Goal: Find specific page/section

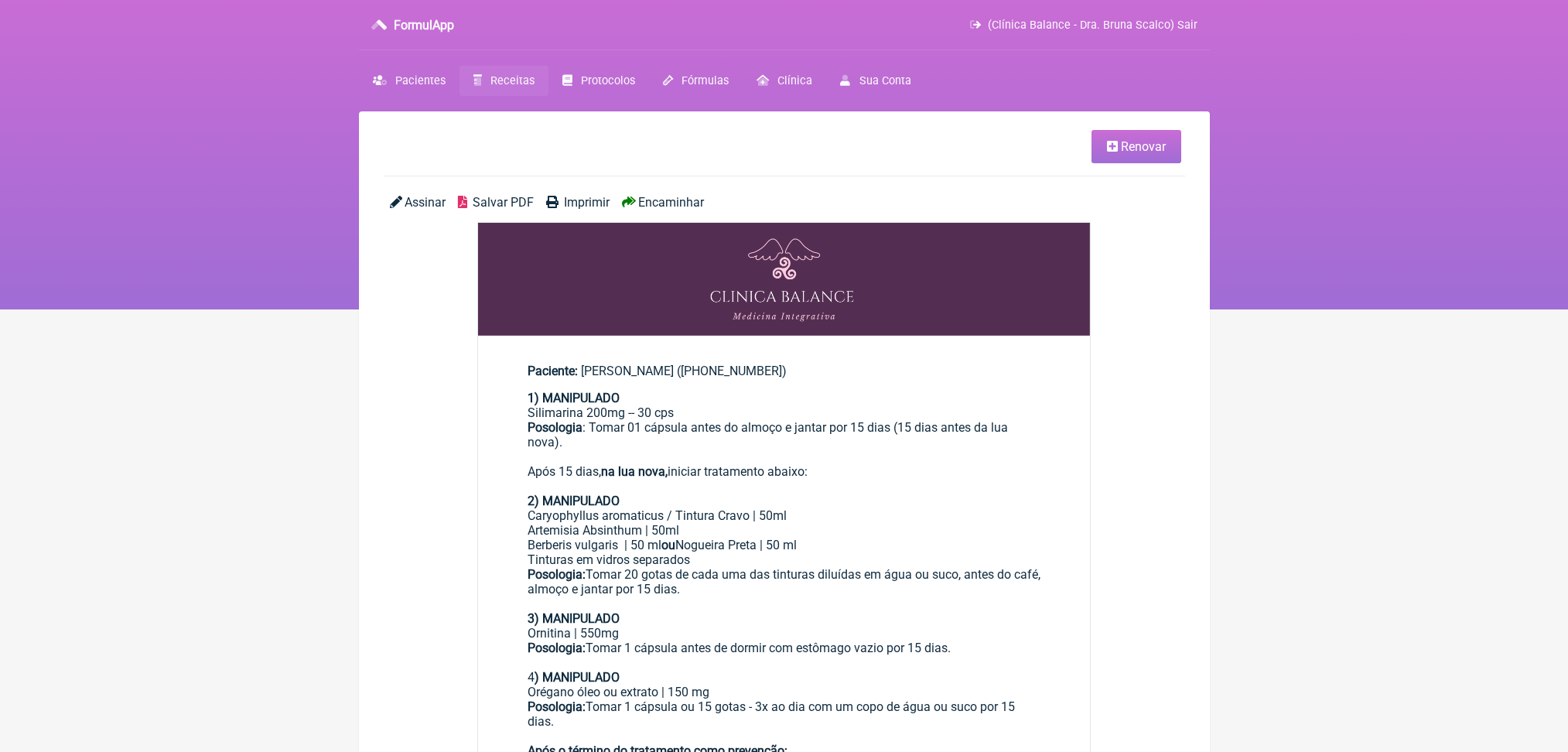
scroll to position [21, 0]
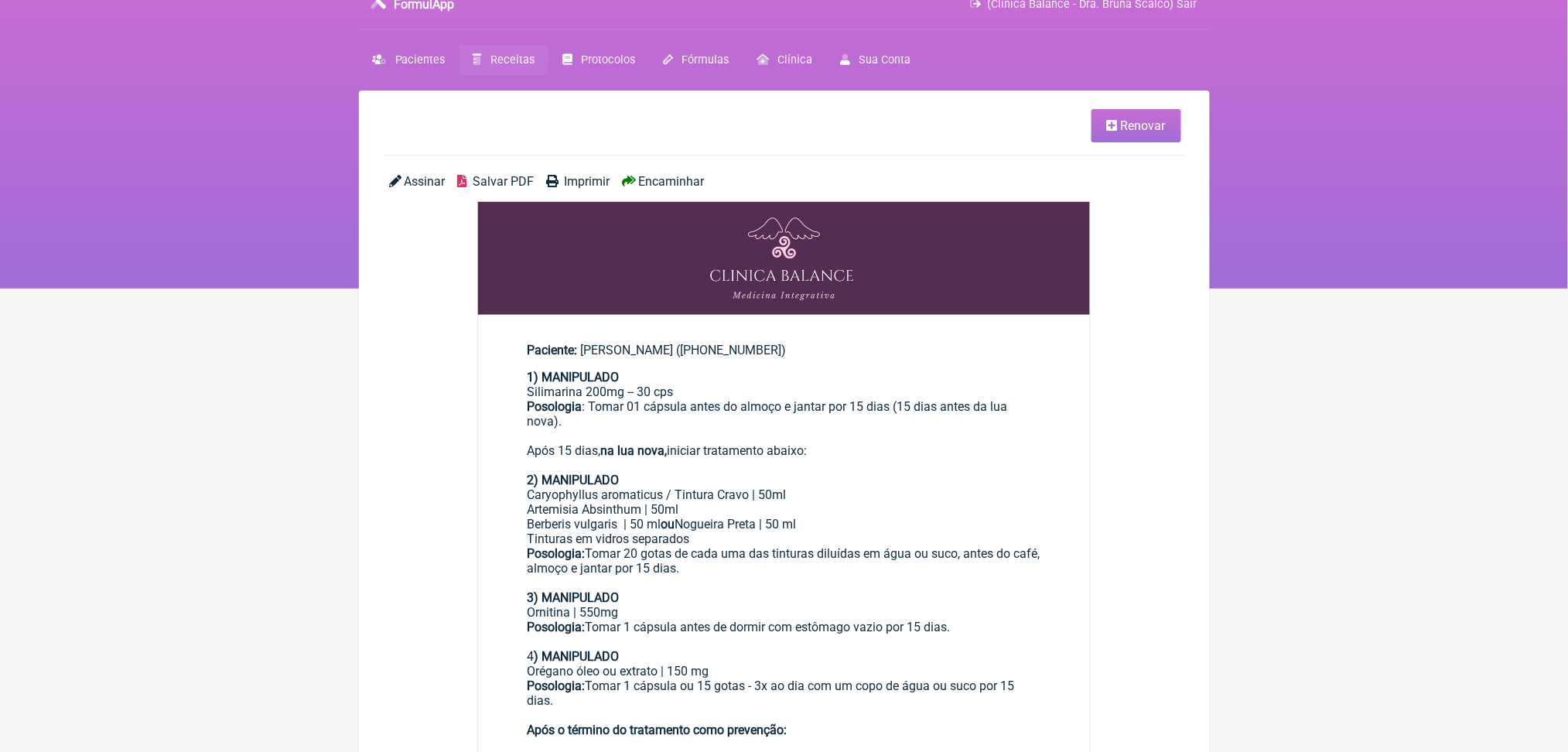
click at [534, 67] on span "Receitas" at bounding box center [512, 60] width 44 height 13
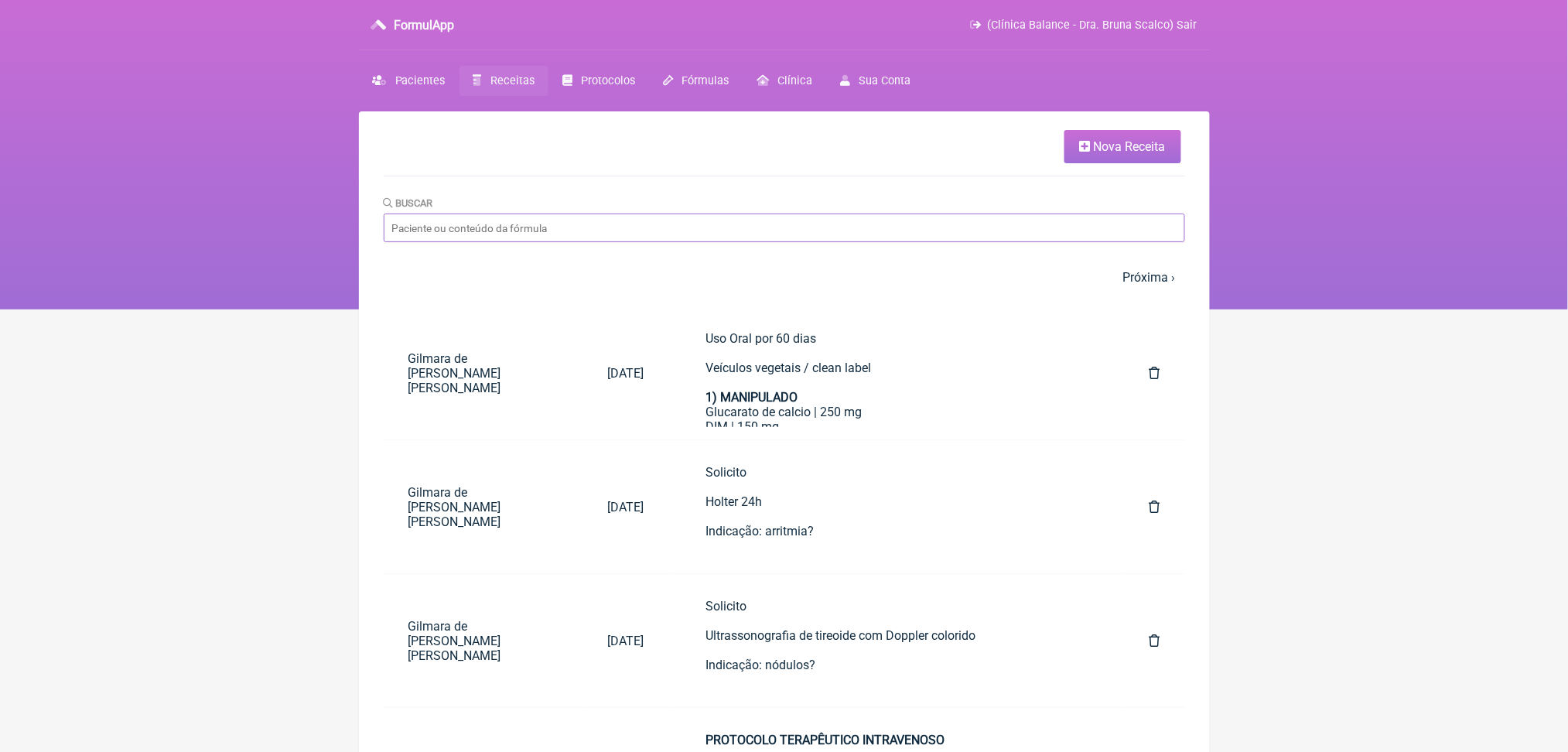
click at [590, 242] on input "Buscar" at bounding box center [784, 228] width 801 height 29
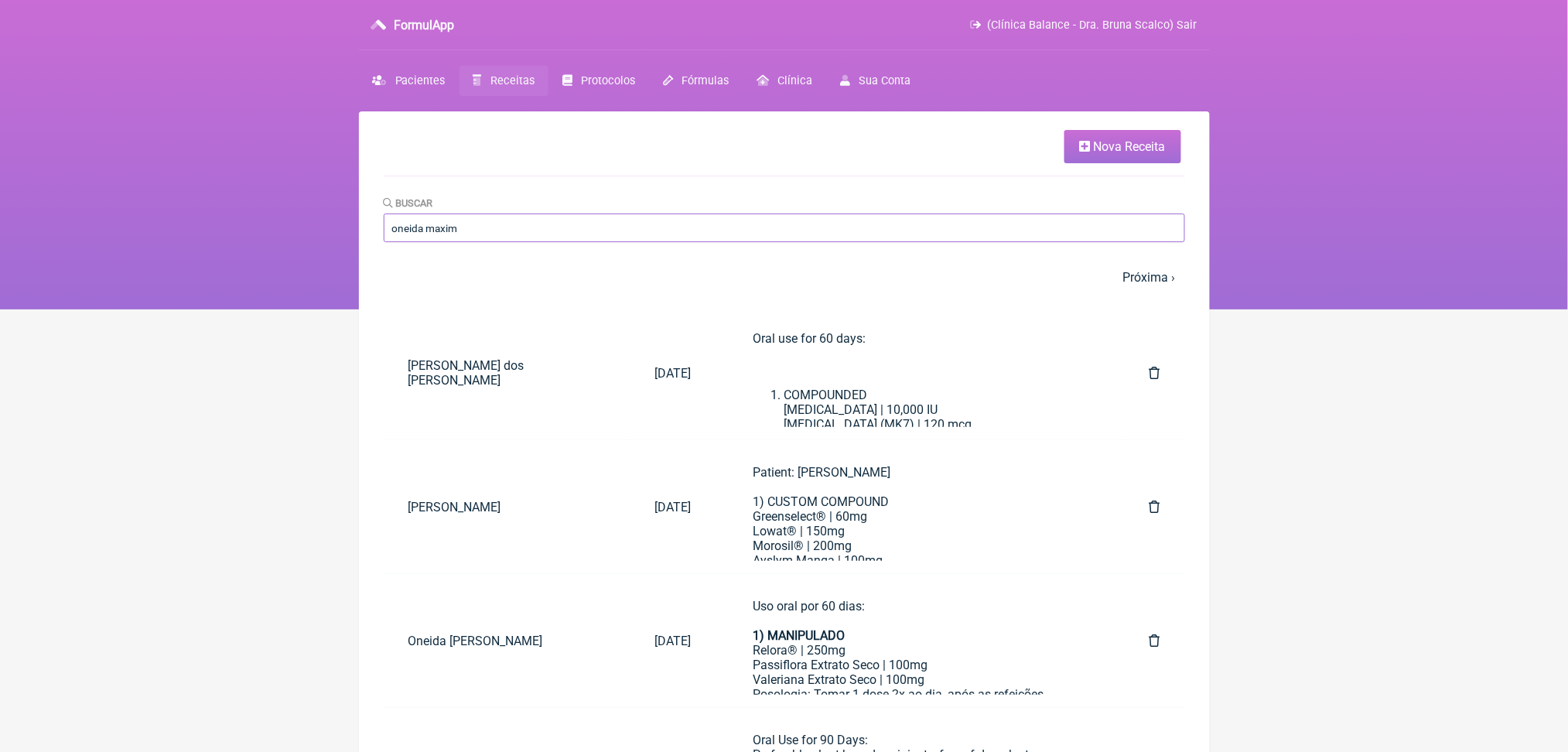
type input "oneida maxim"
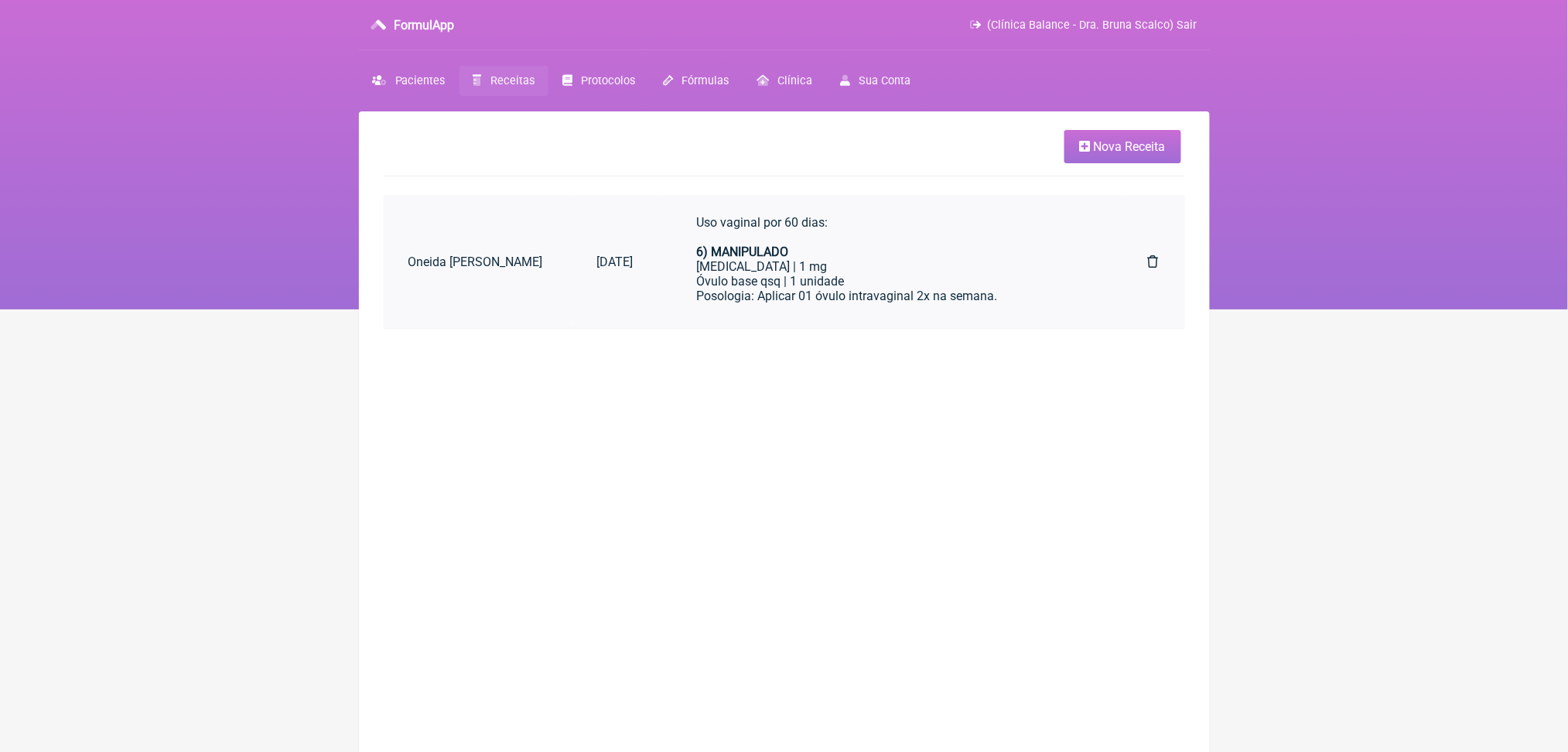
scroll to position [855, 0]
